Goal: Information Seeking & Learning: Learn about a topic

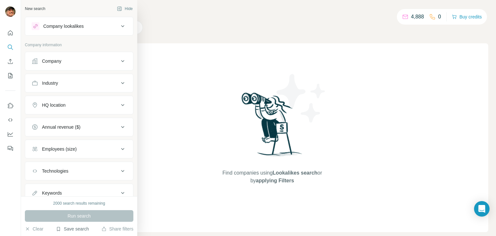
click at [82, 228] on button "Save search" at bounding box center [72, 228] width 33 height 6
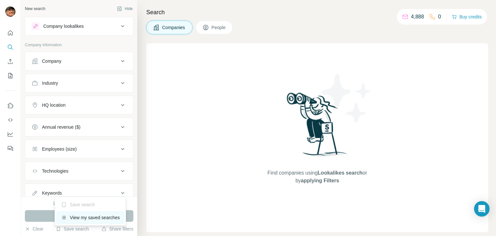
click at [94, 220] on div "View my saved searches" at bounding box center [90, 217] width 68 height 13
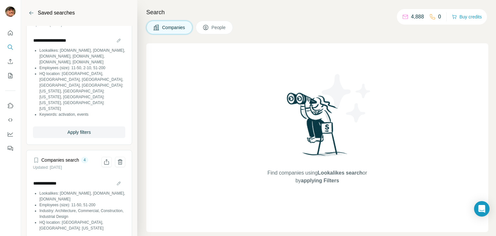
scroll to position [74, 0]
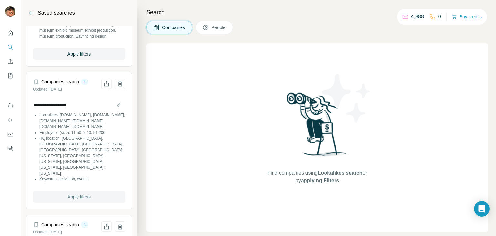
click at [88, 198] on span "Apply filters" at bounding box center [78, 196] width 23 height 6
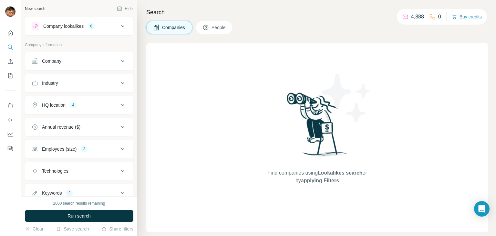
click at [110, 24] on div "Company lookalikes 6" at bounding box center [75, 26] width 87 height 8
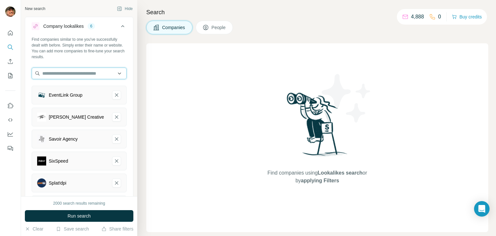
click at [81, 76] on input "text" at bounding box center [79, 73] width 95 height 12
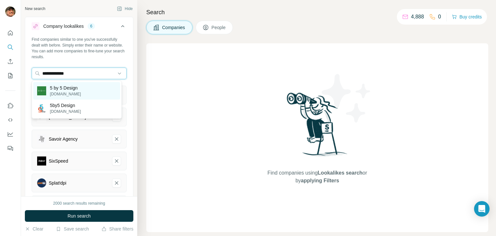
type input "**********"
click at [85, 93] on div "5 by 5 Design [DOMAIN_NAME]" at bounding box center [76, 90] width 87 height 17
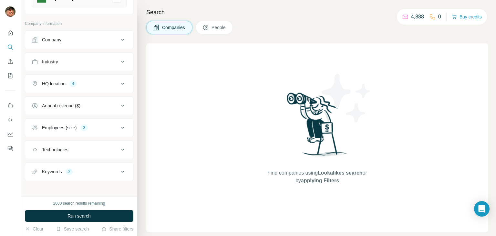
scroll to position [230, 0]
click at [88, 167] on div "Keywords 2" at bounding box center [75, 170] width 87 height 6
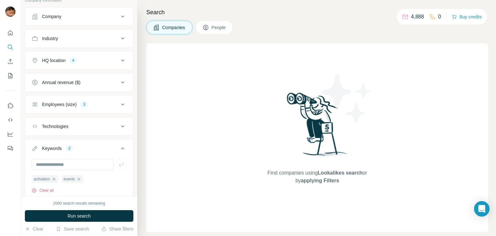
scroll to position [272, 0]
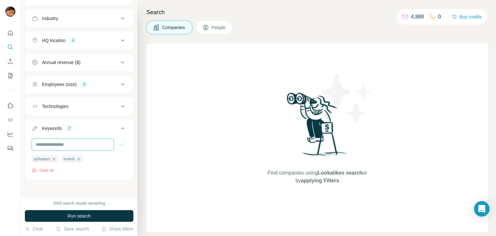
click at [67, 141] on input "text" at bounding box center [73, 144] width 82 height 12
type input "**********"
click at [64, 143] on input "text" at bounding box center [73, 144] width 82 height 12
type input "**********"
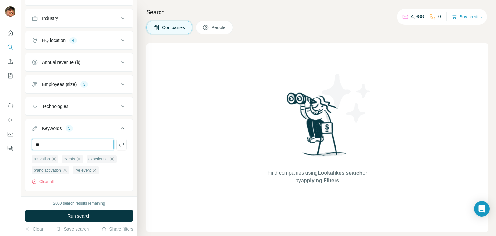
type input "*"
type input "******"
type input "**********"
type input "*"
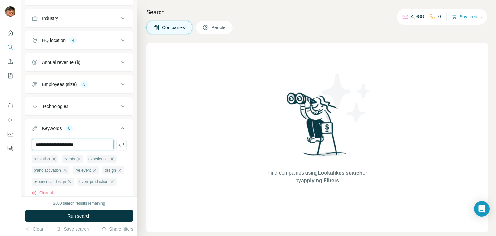
type input "**********"
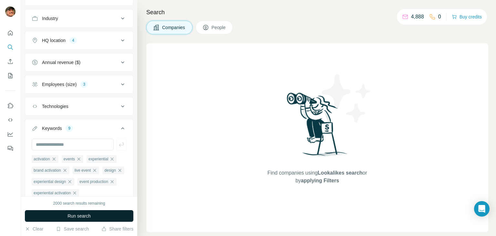
click at [73, 217] on span "Run search" at bounding box center [78, 215] width 23 height 6
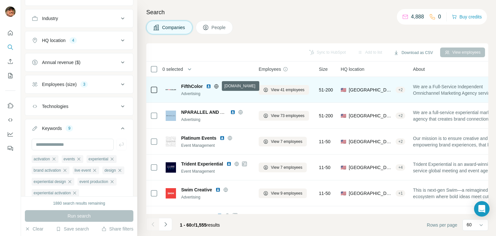
click at [216, 86] on icon at bounding box center [216, 86] width 5 height 5
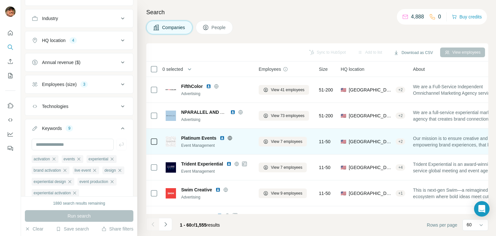
click at [230, 138] on icon at bounding box center [230, 138] width 4 height 0
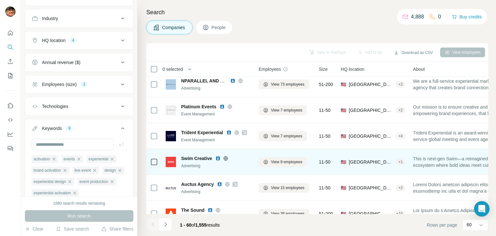
scroll to position [97, 0]
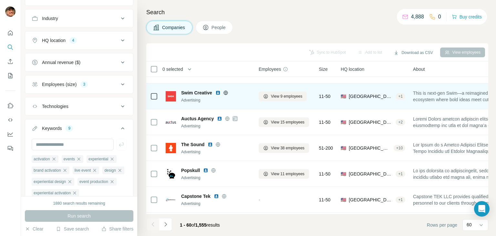
click at [225, 92] on icon at bounding box center [225, 92] width 4 height 0
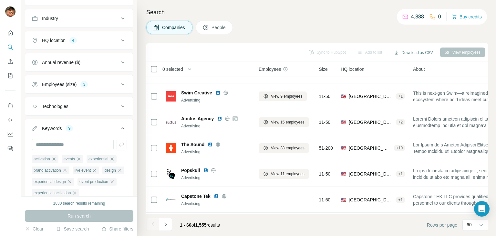
drag, startPoint x: 252, startPoint y: 210, endPoint x: 235, endPoint y: 211, distance: 16.9
click at [240, 233] on div "Sync to HubSpot Add to list Download as CSV View employees 0 selected Companies…" at bounding box center [317, 139] width 342 height 192
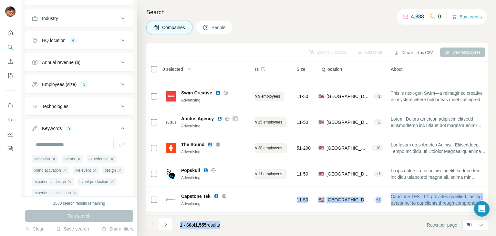
scroll to position [97, 24]
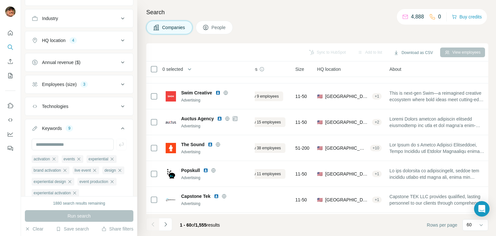
click at [270, 16] on h4 "Search" at bounding box center [317, 12] width 342 height 9
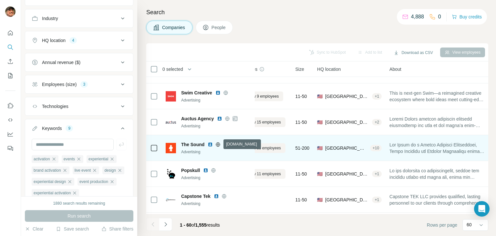
click at [219, 143] on icon at bounding box center [218, 144] width 2 height 4
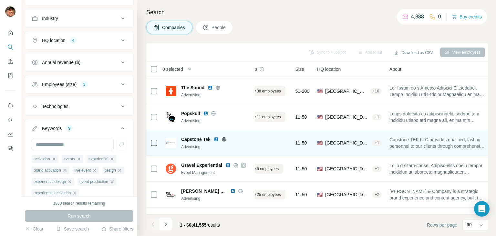
scroll to position [161, 24]
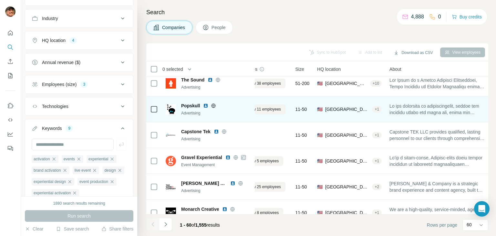
click at [211, 105] on icon at bounding box center [213, 105] width 4 height 0
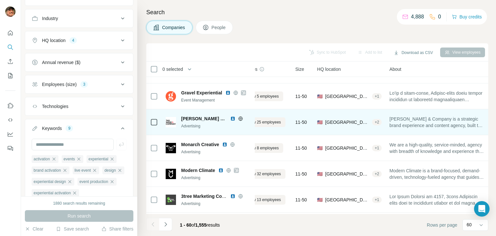
click at [240, 126] on div "Advertising" at bounding box center [216, 126] width 70 height 6
click at [240, 118] on icon at bounding box center [240, 118] width 4 height 0
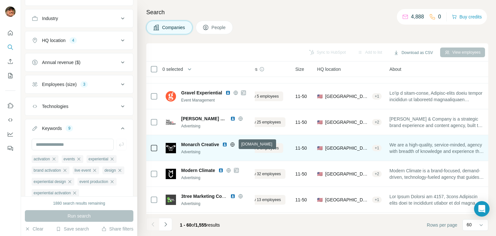
click at [231, 145] on icon at bounding box center [233, 144] width 4 height 4
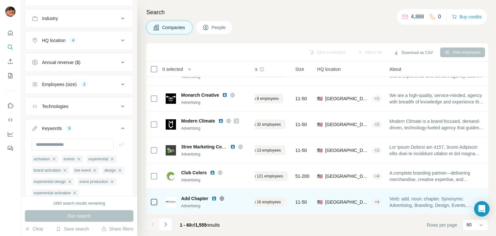
scroll to position [291, 24]
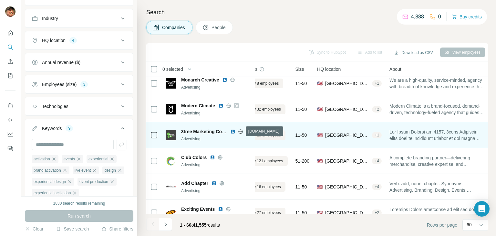
click at [241, 129] on icon at bounding box center [240, 131] width 5 height 5
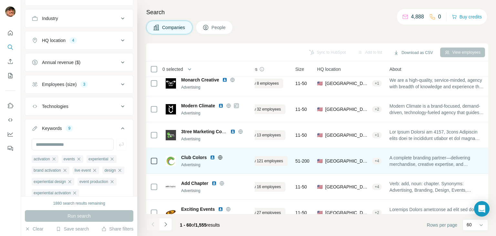
scroll to position [307, 24]
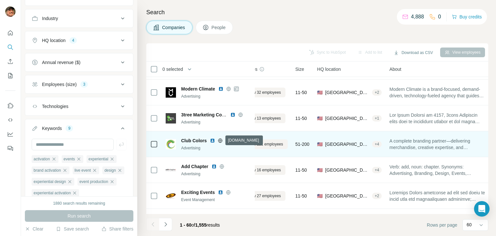
click at [221, 141] on icon at bounding box center [220, 140] width 5 height 5
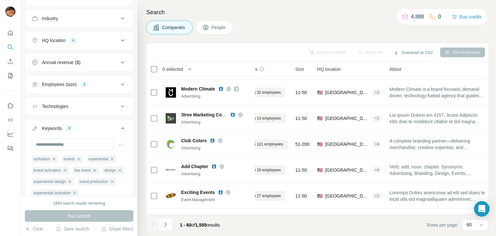
click at [94, 43] on button "HQ location 4" at bounding box center [79, 40] width 108 height 15
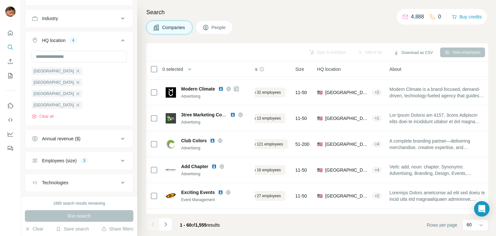
click at [109, 37] on div "HQ location 4" at bounding box center [75, 40] width 87 height 6
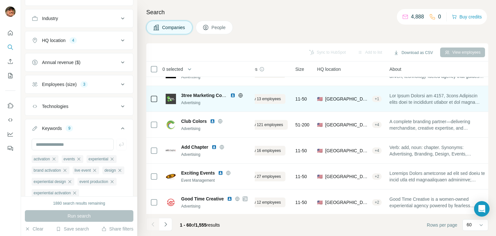
scroll to position [326, 24]
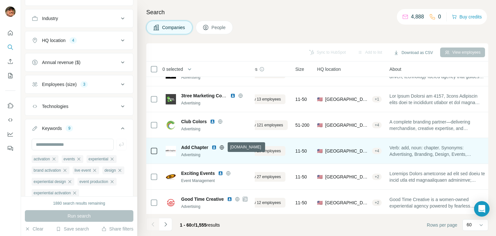
click at [223, 146] on icon at bounding box center [221, 147] width 5 height 5
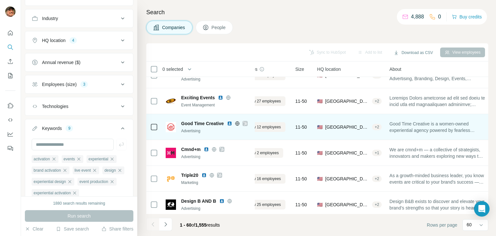
scroll to position [391, 24]
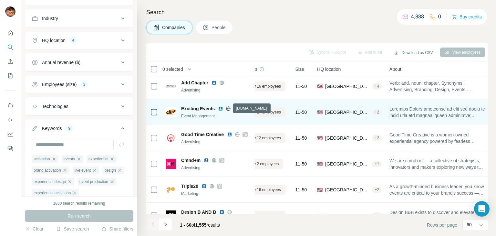
click at [229, 107] on icon at bounding box center [228, 108] width 5 height 5
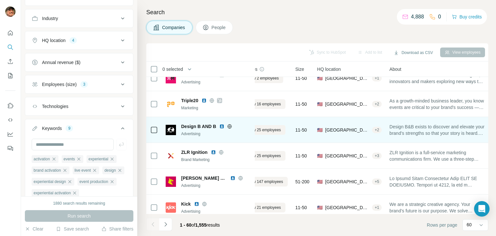
scroll to position [488, 24]
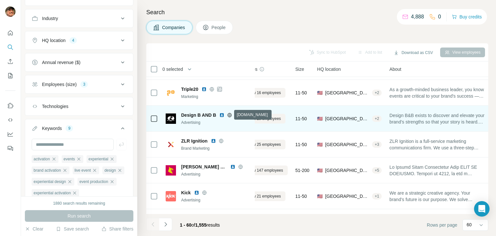
click at [229, 115] on icon at bounding box center [229, 114] width 5 height 5
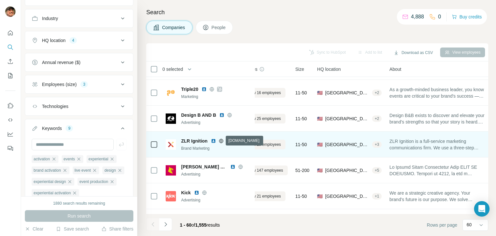
click at [221, 140] on icon at bounding box center [221, 140] width 4 height 0
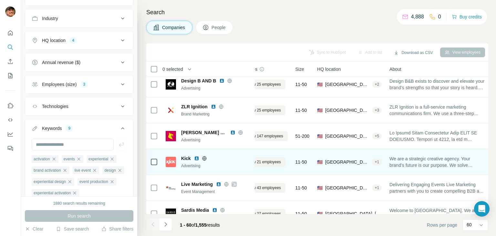
scroll to position [552, 24]
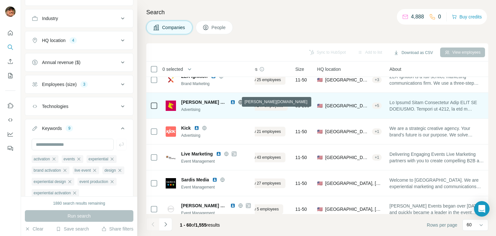
click at [238, 101] on icon at bounding box center [240, 101] width 5 height 5
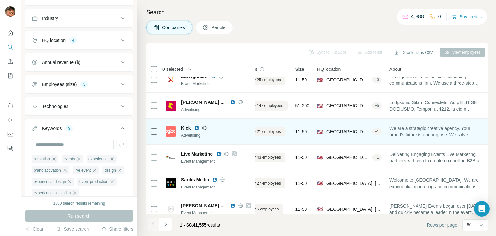
click at [203, 128] on icon at bounding box center [204, 127] width 5 height 5
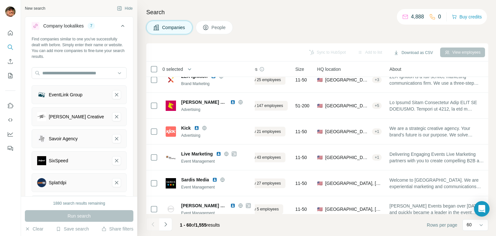
scroll to position [0, 0]
drag, startPoint x: 146, startPoint y: 12, endPoint x: 177, endPoint y: 11, distance: 31.3
click at [169, 10] on div "Search Companies People Sync to HubSpot Add to list Download as CSV View employ…" at bounding box center [316, 118] width 359 height 236
click at [180, 11] on h4 "Search" at bounding box center [317, 12] width 342 height 9
click at [313, 13] on h4 "Search" at bounding box center [317, 12] width 342 height 9
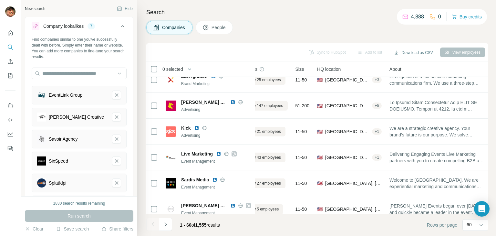
click at [151, 5] on div "Search Companies People Sync to HubSpot Add to list Download as CSV View employ…" at bounding box center [316, 118] width 359 height 236
click at [225, 14] on h4 "Search" at bounding box center [317, 12] width 342 height 9
